Goal: Check status: Check status

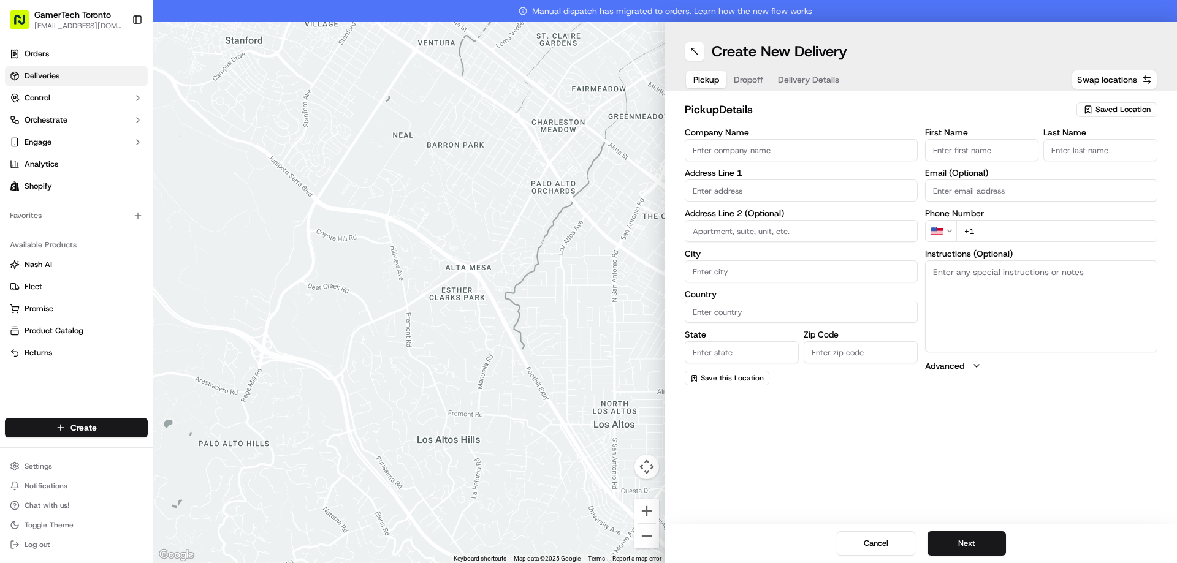
click at [110, 71] on link "Deliveries" at bounding box center [76, 76] width 143 height 20
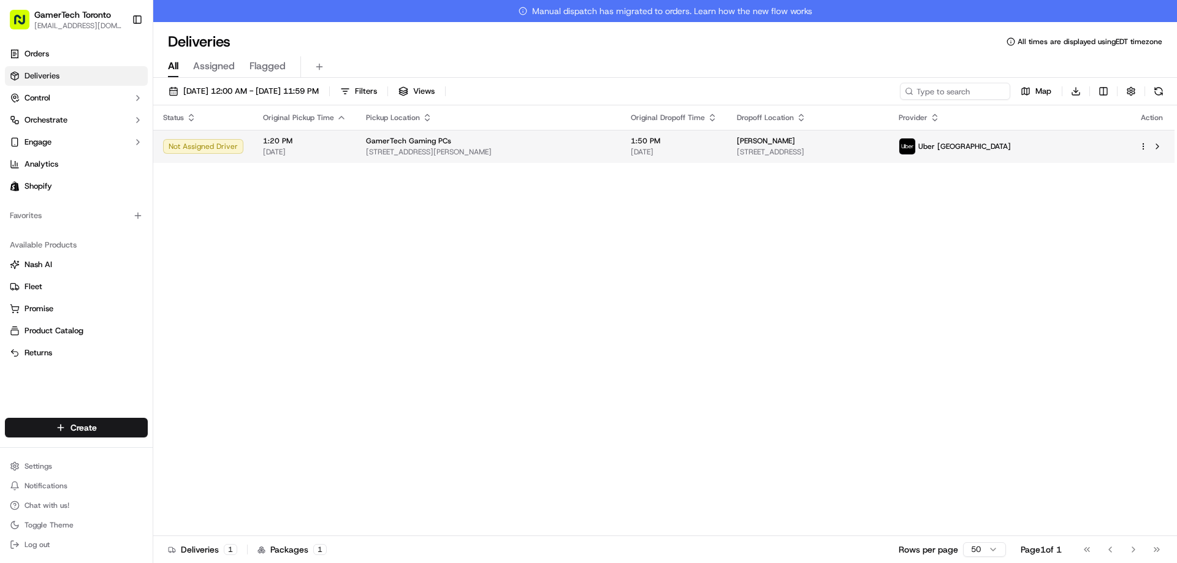
click at [1146, 143] on html "GamerTech Toronto info@gamertech.ca Toggle Sidebar Orders Deliveries Control Or…" at bounding box center [588, 281] width 1177 height 563
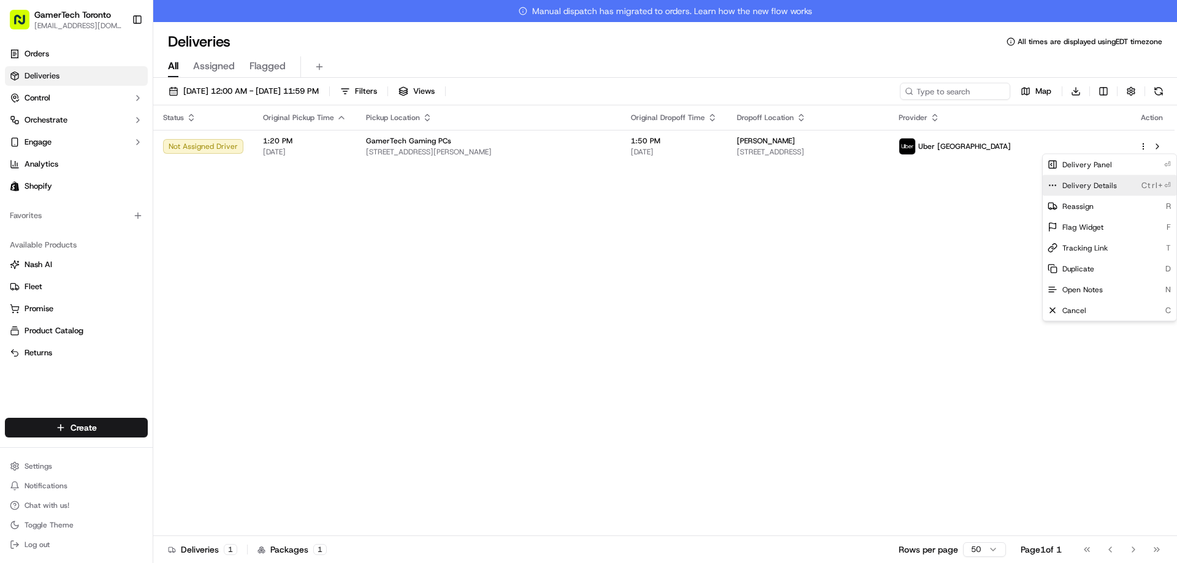
click at [1118, 179] on div "Delivery Details Ctrl+⏎" at bounding box center [1110, 185] width 134 height 21
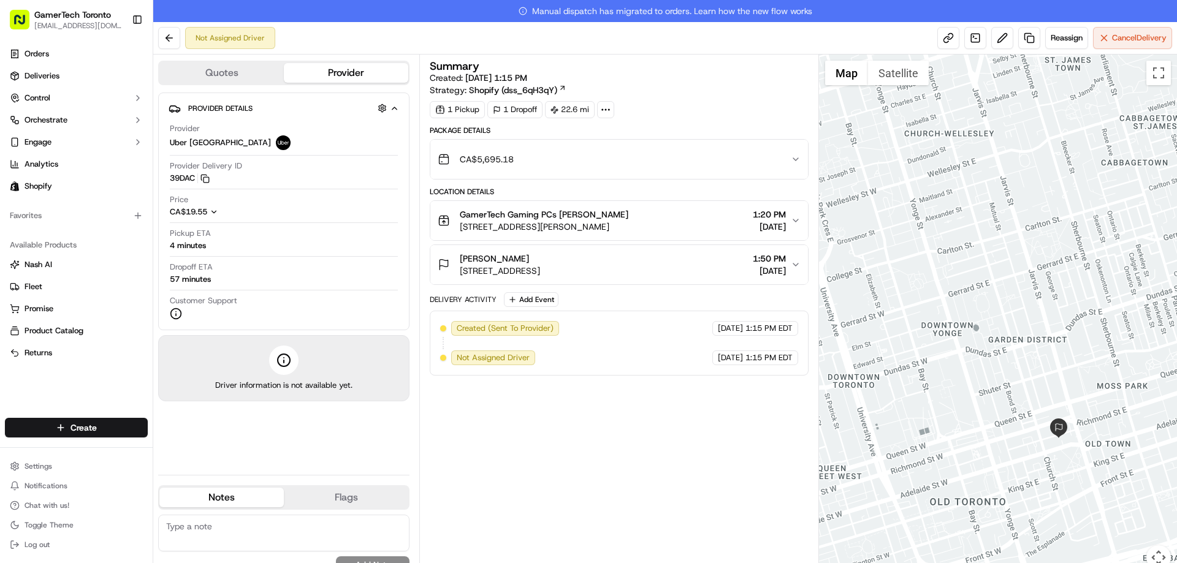
drag, startPoint x: 1104, startPoint y: 495, endPoint x: 1095, endPoint y: 393, distance: 102.2
click at [1103, 395] on div at bounding box center [998, 320] width 359 height 530
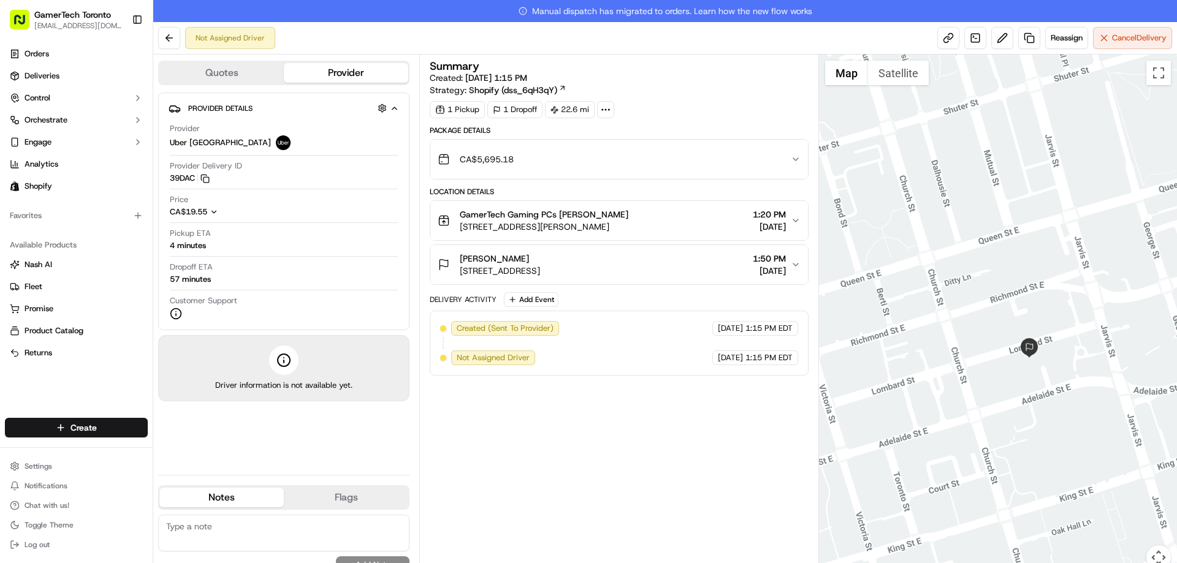
drag, startPoint x: 1038, startPoint y: 393, endPoint x: 1040, endPoint y: 373, distance: 20.3
click at [1040, 373] on div at bounding box center [998, 320] width 359 height 530
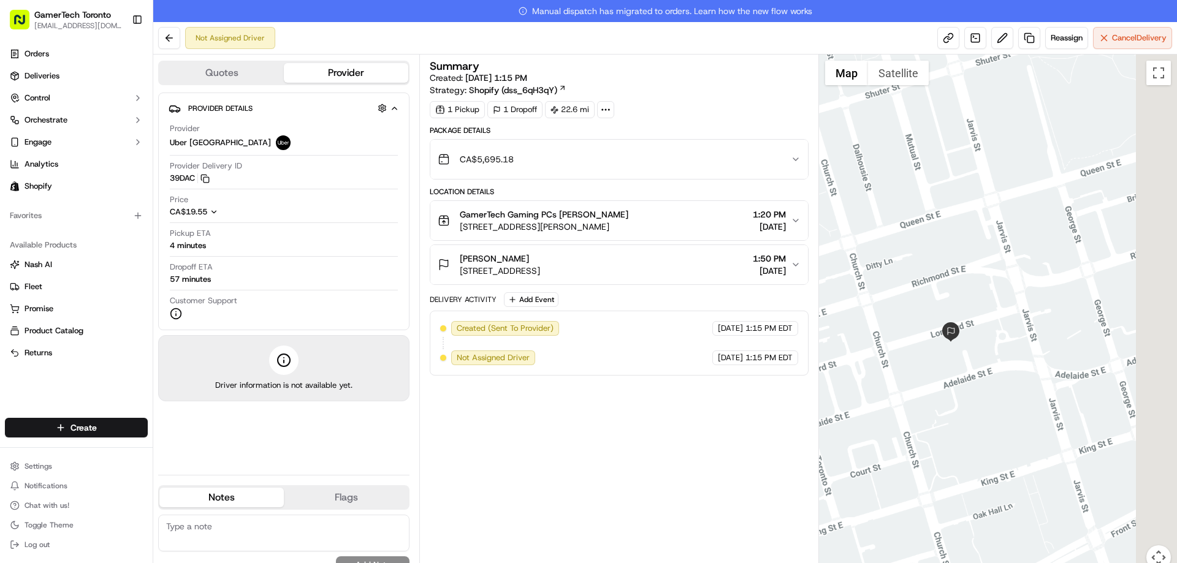
drag, startPoint x: 1117, startPoint y: 316, endPoint x: 998, endPoint y: 316, distance: 119.6
click at [998, 316] on div at bounding box center [998, 320] width 359 height 530
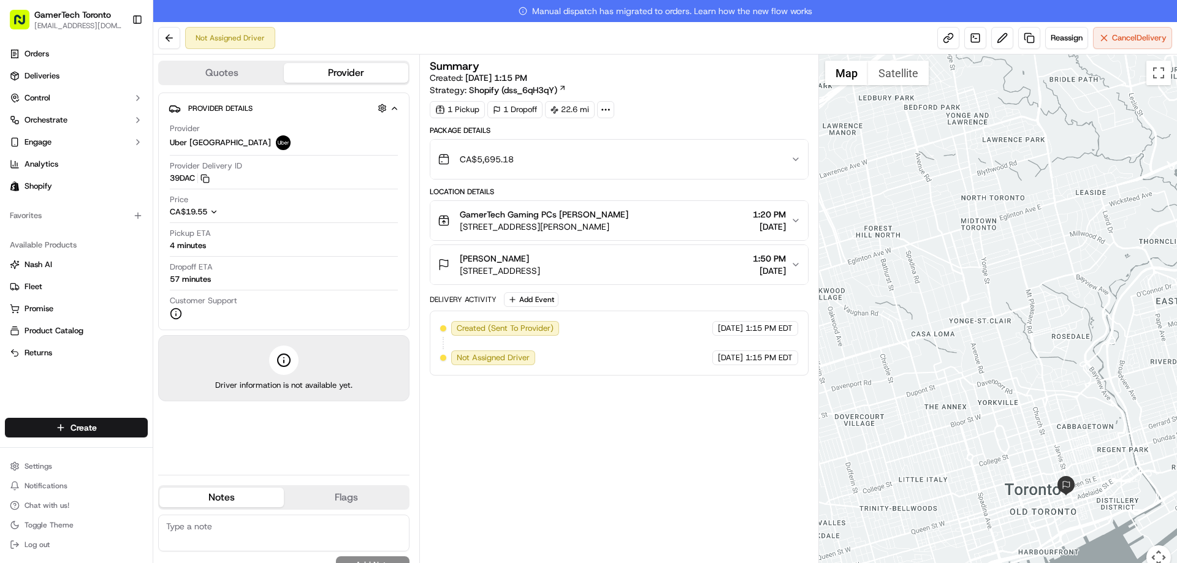
drag, startPoint x: 914, startPoint y: 216, endPoint x: 986, endPoint y: 343, distance: 146.9
click at [1036, 381] on div at bounding box center [998, 320] width 359 height 530
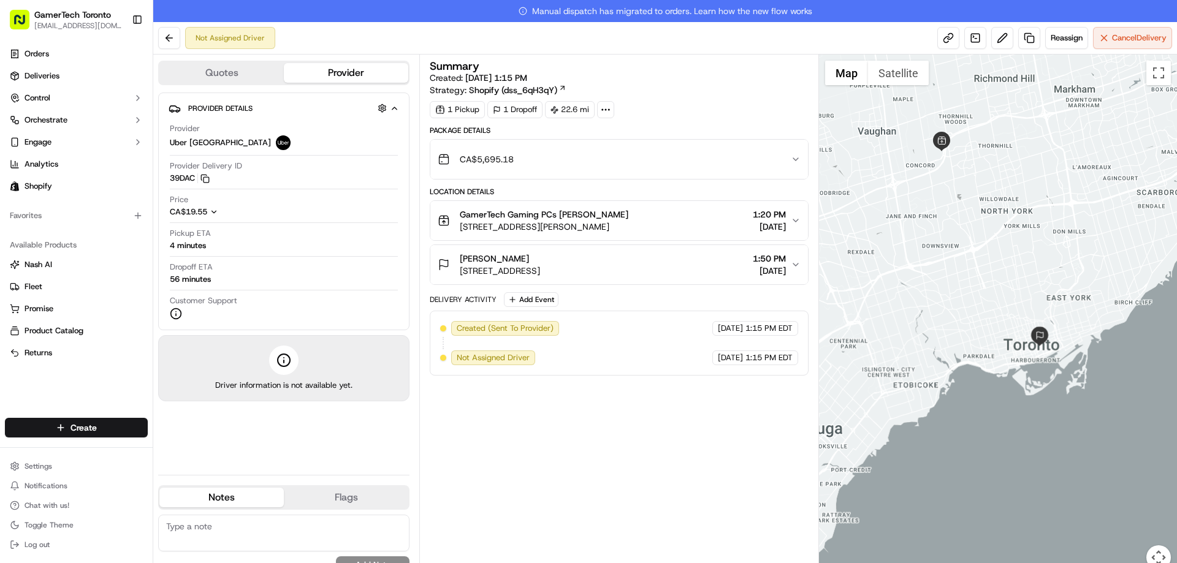
drag, startPoint x: 967, startPoint y: 177, endPoint x: 963, endPoint y: 197, distance: 20.7
click at [969, 196] on div at bounding box center [998, 320] width 359 height 530
